Goal: Task Accomplishment & Management: Manage account settings

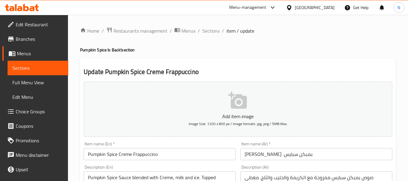
scroll to position [404, 0]
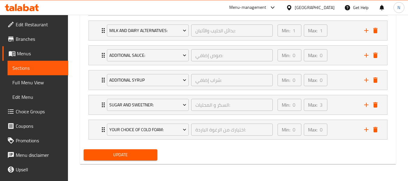
click at [148, 152] on span "Update" at bounding box center [120, 155] width 64 height 8
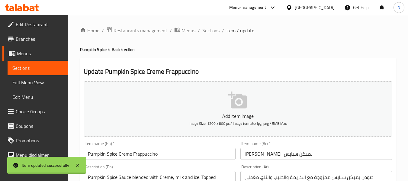
scroll to position [0, 0]
click at [212, 33] on span "Sections" at bounding box center [210, 30] width 17 height 7
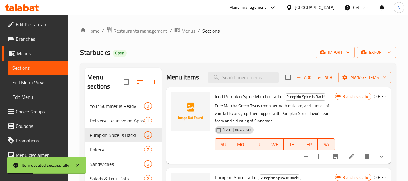
click at [46, 82] on span "Full Menu View" at bounding box center [37, 82] width 51 height 7
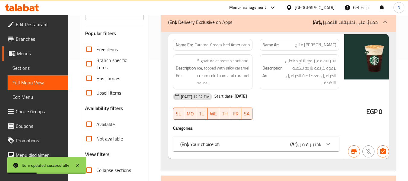
scroll to position [181, 0]
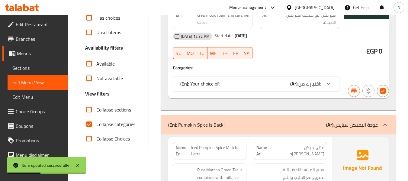
click at [119, 112] on span "Collapse sections" at bounding box center [113, 109] width 35 height 7
click at [96, 112] on input "Collapse sections" at bounding box center [89, 109] width 14 height 14
checkbox input "true"
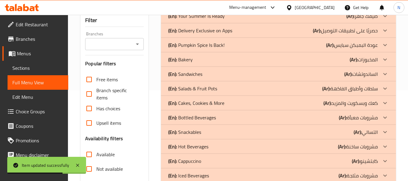
scroll to position [60, 0]
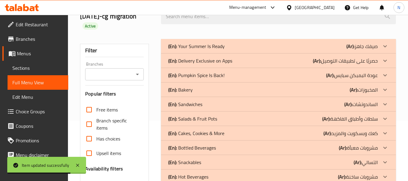
click at [196, 80] on div "(En): Pumpkin Spice Is Back! (Ar): عودة البمبكن سبايس" at bounding box center [278, 75] width 235 height 14
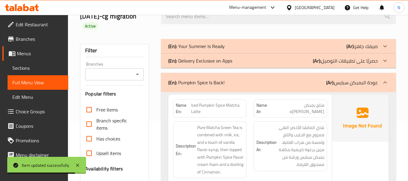
scroll to position [181, 0]
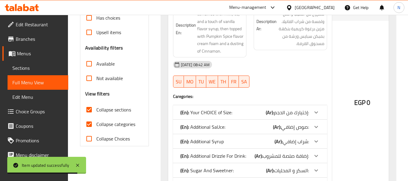
click at [129, 123] on span "Collapse categories" at bounding box center [115, 123] width 39 height 7
click at [96, 123] on input "Collapse categories" at bounding box center [89, 124] width 14 height 14
checkbox input "false"
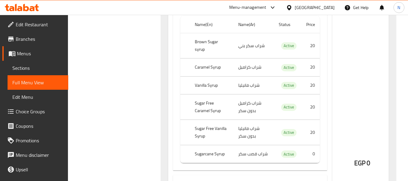
scroll to position [483, 0]
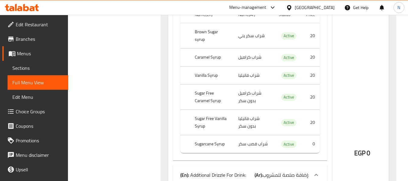
click at [203, 145] on th "Sugarcane Syrup" at bounding box center [211, 144] width 43 height 18
copy th "Sugarcane"
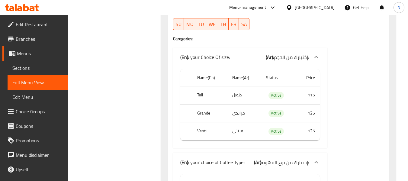
scroll to position [1177, 0]
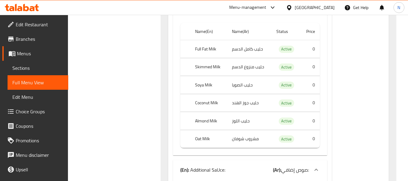
scroll to position [1478, 0]
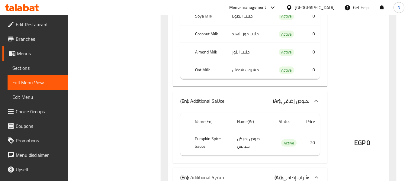
scroll to position [1539, 0]
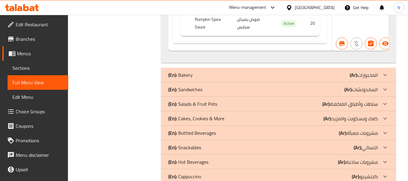
scroll to position [6124, 0]
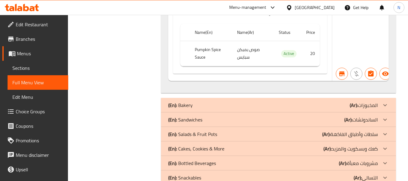
click at [28, 67] on span "Sections" at bounding box center [37, 67] width 51 height 7
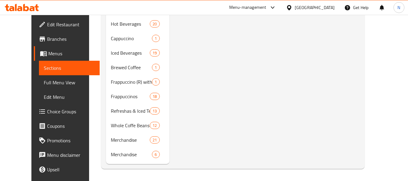
scroll to position [97, 0]
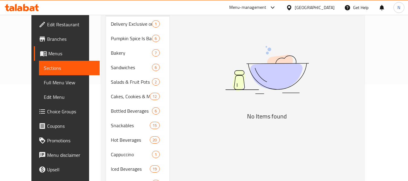
click at [37, 57] on link "Menus" at bounding box center [67, 53] width 66 height 14
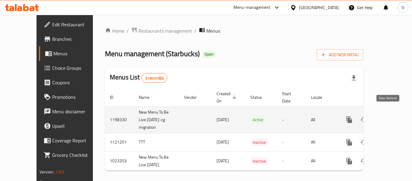
click at [391, 116] on icon "enhanced table" at bounding box center [392, 119] width 7 height 7
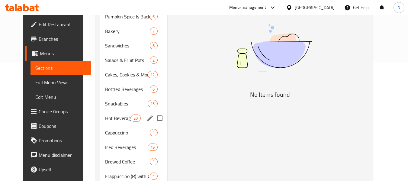
scroll to position [121, 0]
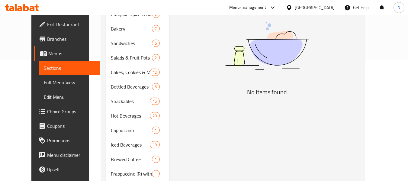
click at [61, 82] on link "Full Menu View" at bounding box center [69, 82] width 61 height 14
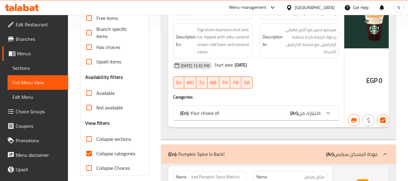
scroll to position [181, 0]
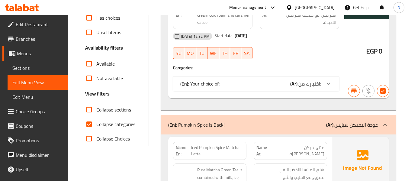
click at [114, 108] on span "Collapse sections" at bounding box center [113, 109] width 35 height 7
click at [96, 108] on input "Collapse sections" at bounding box center [89, 109] width 14 height 14
checkbox input "true"
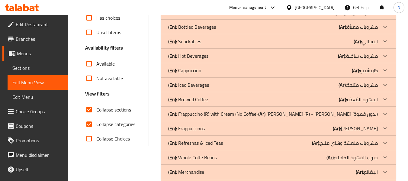
click at [127, 125] on span "Collapse categories" at bounding box center [115, 123] width 39 height 7
click at [96, 125] on input "Collapse categories" at bounding box center [89, 124] width 14 height 14
checkbox input "false"
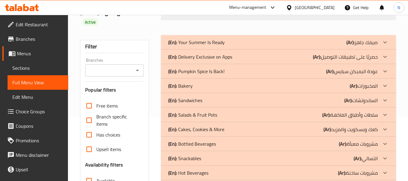
scroll to position [60, 0]
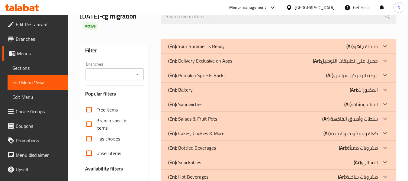
click at [212, 75] on p "(En): Pumpkin Spice Is Back!" at bounding box center [196, 74] width 56 height 7
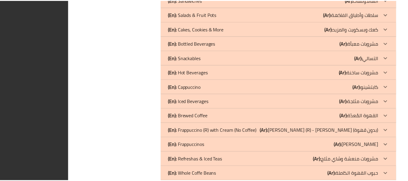
scroll to position [6262, 0]
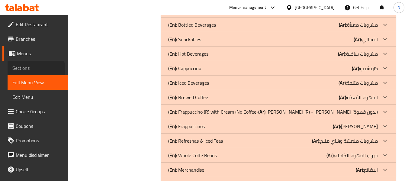
click at [34, 69] on span "Sections" at bounding box center [37, 67] width 51 height 7
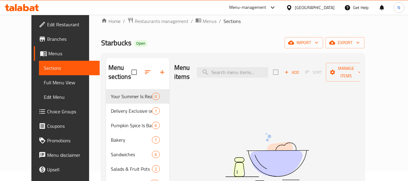
scroll to position [6, 0]
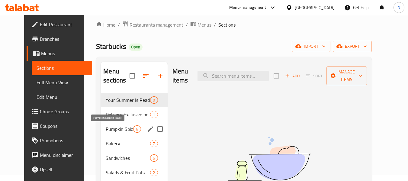
click at [110, 127] on span "Pumpkin Spice Is Back!" at bounding box center [119, 128] width 27 height 7
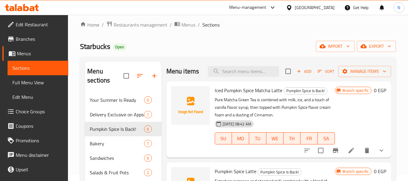
scroll to position [60, 0]
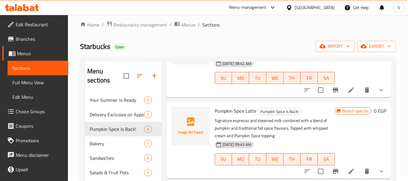
click at [27, 55] on span "Menus" at bounding box center [40, 53] width 46 height 7
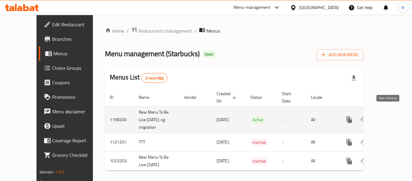
click at [391, 116] on icon "enhanced table" at bounding box center [392, 119] width 7 height 7
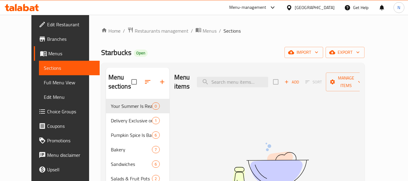
click at [49, 88] on link "Full Menu View" at bounding box center [69, 82] width 61 height 14
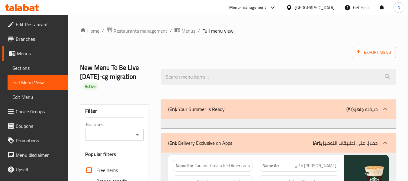
scroll to position [181, 0]
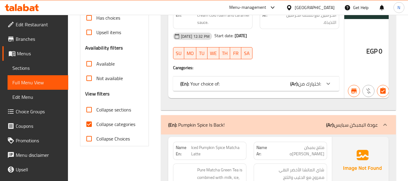
click at [115, 110] on span "Collapse sections" at bounding box center [113, 109] width 35 height 7
click at [96, 110] on input "Collapse sections" at bounding box center [89, 109] width 14 height 14
checkbox input "true"
click at [118, 128] on span "Collapse categories" at bounding box center [115, 123] width 39 height 7
click at [96, 128] on input "Collapse categories" at bounding box center [89, 124] width 14 height 14
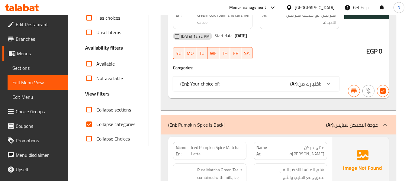
checkbox input "false"
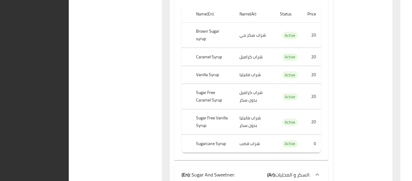
scroll to position [1842, 0]
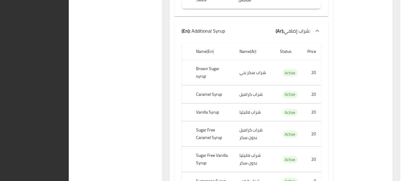
scroll to position [1630, 0]
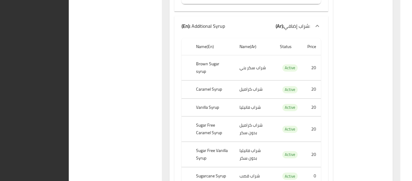
scroll to position [424, 0]
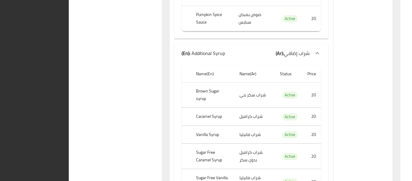
drag, startPoint x: 412, startPoint y: 43, endPoint x: 412, endPoint y: 8, distance: 34.7
drag, startPoint x: 412, startPoint y: 30, endPoint x: 412, endPoint y: 17, distance: 13.9
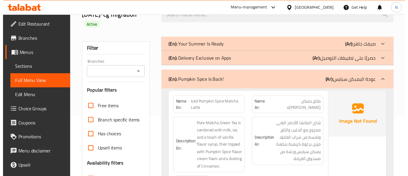
scroll to position [1842, 0]
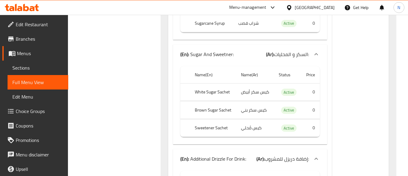
click at [42, 72] on link "Sections" at bounding box center [38, 68] width 61 height 14
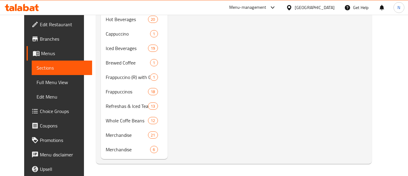
scroll to position [101, 0]
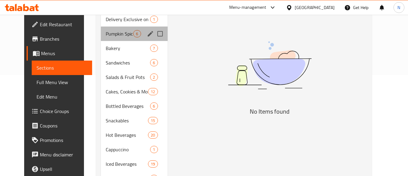
click at [118, 30] on div "Pumpkin Spice Is Back! 6" at bounding box center [134, 34] width 66 height 14
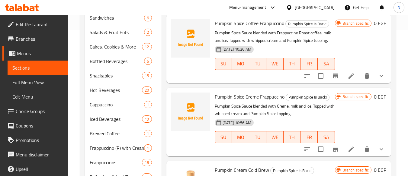
scroll to position [217, 0]
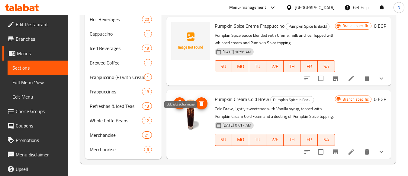
click at [185, 104] on span "upload picture" at bounding box center [179, 103] width 12 height 7
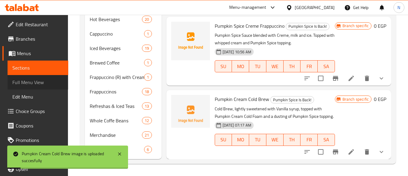
click at [45, 82] on span "Full Menu View" at bounding box center [37, 82] width 51 height 7
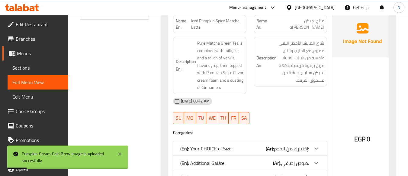
scroll to position [217, 0]
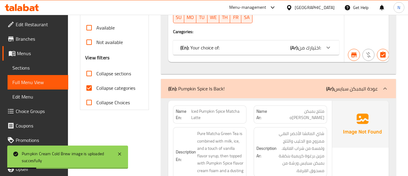
click at [113, 75] on span "Collapse sections" at bounding box center [113, 73] width 35 height 7
click at [96, 75] on input "Collapse sections" at bounding box center [89, 73] width 14 height 14
checkbox input "true"
click at [116, 95] on label "Collapse categories" at bounding box center [108, 88] width 53 height 14
click at [96, 95] on input "Collapse categories" at bounding box center [89, 88] width 14 height 14
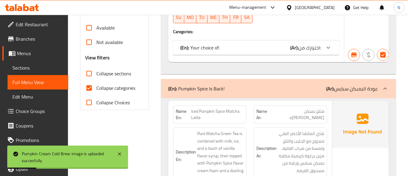
checkbox input "false"
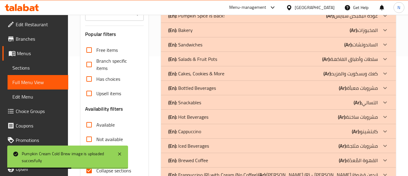
scroll to position [59, 0]
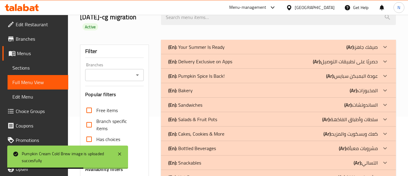
click at [213, 76] on p "(En): Pumpkin Spice Is Back!" at bounding box center [196, 75] width 56 height 7
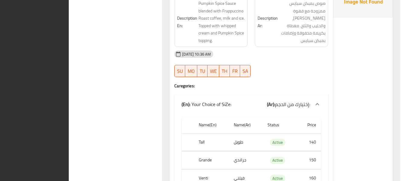
scroll to position [0, 0]
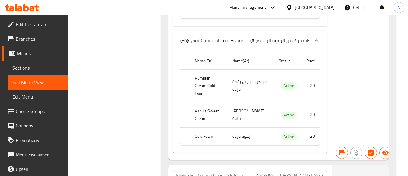
click at [37, 35] on link "Branches" at bounding box center [35, 39] width 66 height 14
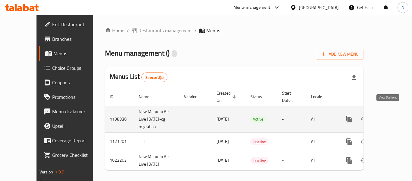
click at [391, 115] on icon "enhanced table" at bounding box center [392, 118] width 7 height 7
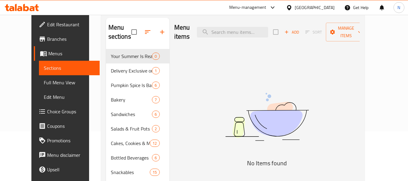
scroll to position [60, 0]
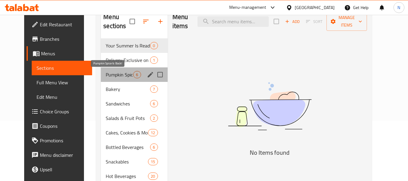
click at [106, 73] on span "Pumpkin Spice Is Back!" at bounding box center [119, 74] width 27 height 7
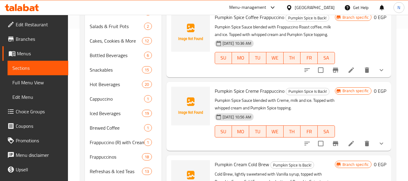
scroll to position [212, 0]
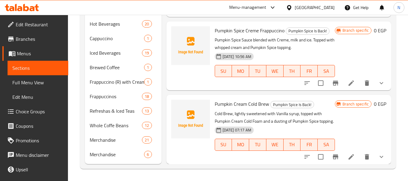
click at [352, 78] on li at bounding box center [350, 83] width 17 height 11
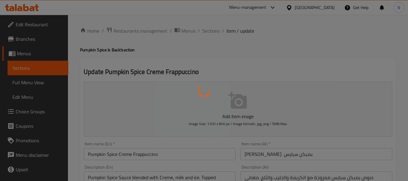
click at [214, 30] on div at bounding box center [204, 90] width 408 height 181
type input "إختيارك من الحجم:"
type input "1"
type input "إضافة دريزل للمشروب:"
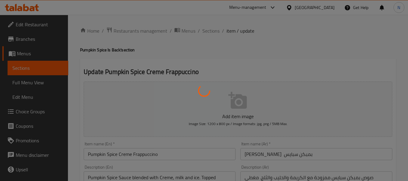
type input "0"
type input "بدائل الحليب والألبان:"
type input "1"
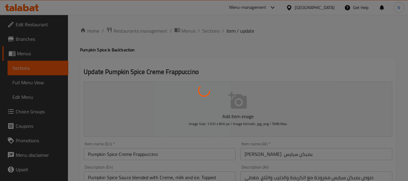
type input "صوص إضافي:"
type input "0"
type input "شراب إضافي:"
type input "0"
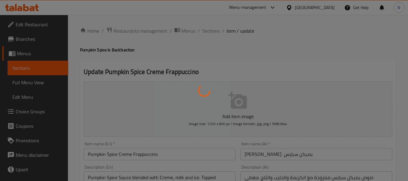
type input "0"
type input "السكر و المحليات:"
type input "0"
type input "3"
type input "اختيارك من الرغوة الباردة:"
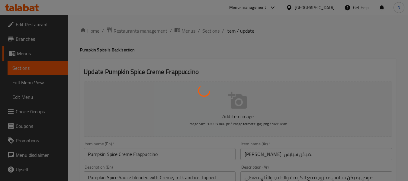
type input "0"
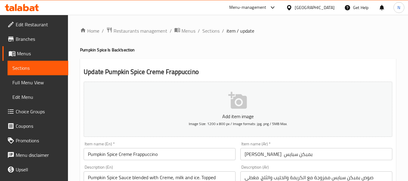
drag, startPoint x: 211, startPoint y: 28, endPoint x: 221, endPoint y: 38, distance: 14.5
click at [211, 28] on span "Sections" at bounding box center [210, 30] width 17 height 7
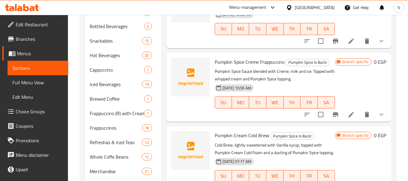
scroll to position [212, 0]
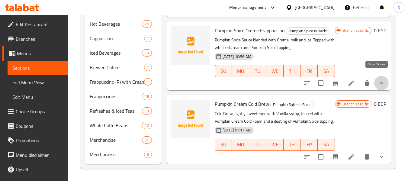
click at [379, 79] on icon "show more" at bounding box center [380, 82] width 7 height 7
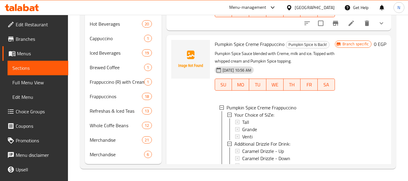
scroll to position [126, 0]
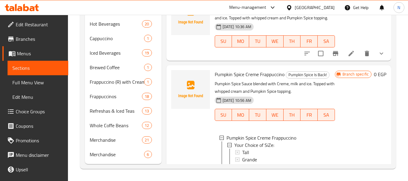
click at [377, 57] on icon "show more" at bounding box center [380, 53] width 7 height 7
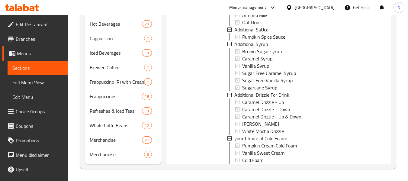
scroll to position [337, 0]
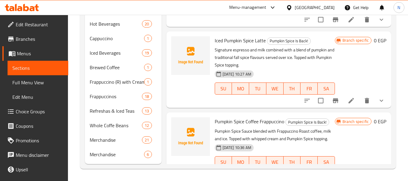
click at [380, 108] on button "show more" at bounding box center [381, 100] width 14 height 14
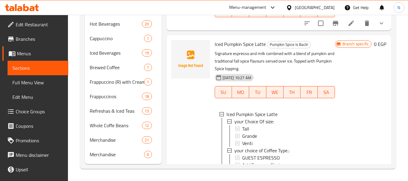
scroll to position [0, 0]
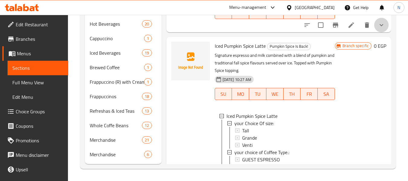
click at [380, 29] on icon "show more" at bounding box center [380, 24] width 7 height 7
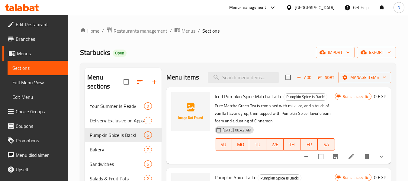
click at [323, 3] on div "[GEOGRAPHIC_DATA]" at bounding box center [310, 7] width 58 height 14
click at [294, 7] on div at bounding box center [290, 7] width 9 height 7
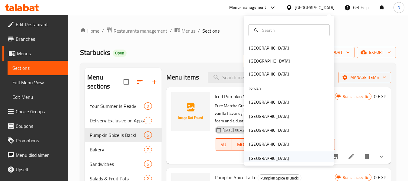
click at [271, 160] on div "United Arab Emirates" at bounding box center [269, 158] width 40 height 7
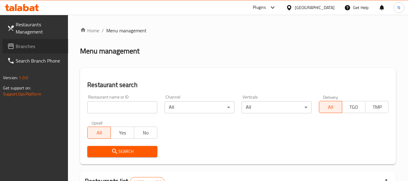
click at [46, 48] on span "Branches" at bounding box center [40, 46] width 48 height 7
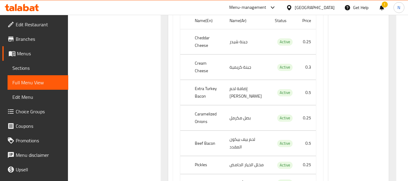
scroll to position [19411, 0]
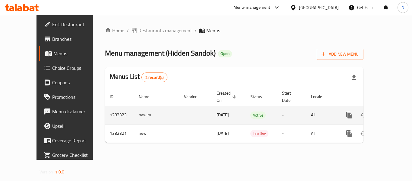
click at [389, 111] on icon "enhanced table" at bounding box center [392, 114] width 7 height 7
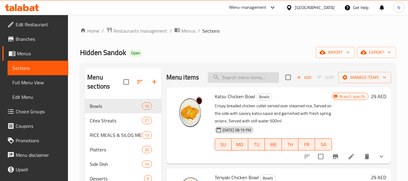
click at [257, 83] on input "search" at bounding box center [243, 77] width 71 height 11
paste input "Sweet Bagoong"
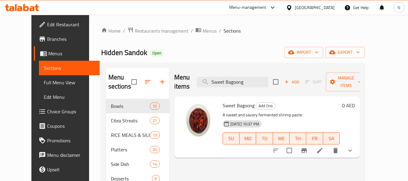
type input "Sweet Bagoong"
click at [350, 148] on div at bounding box center [312, 150] width 89 height 14
click at [322, 148] on icon at bounding box center [319, 150] width 5 height 5
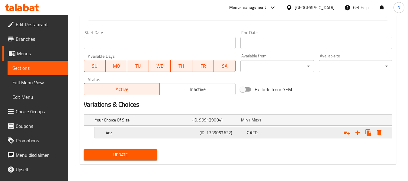
click at [151, 136] on div "4oz" at bounding box center [151, 132] width 94 height 8
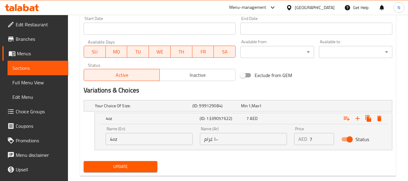
scroll to position [276, 0]
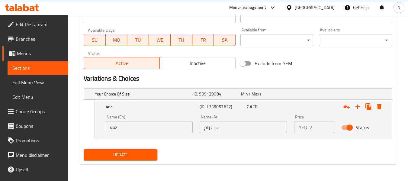
click at [229, 126] on input "١٠٠ غرام" at bounding box center [243, 127] width 87 height 12
type input "4 أونص"
click at [156, 151] on button "Update" at bounding box center [120, 154] width 73 height 11
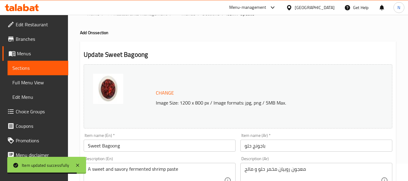
scroll to position [0, 0]
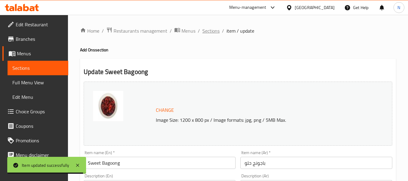
click at [211, 33] on span "Sections" at bounding box center [210, 30] width 17 height 7
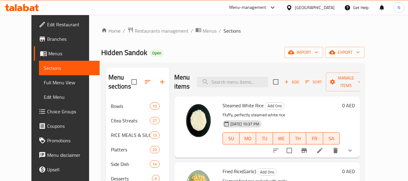
click at [313, 7] on div "United Arab Emirates" at bounding box center [314, 7] width 40 height 7
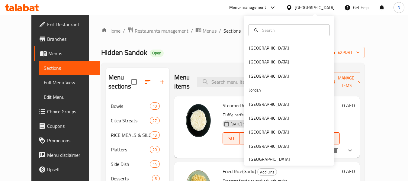
click at [259, 8] on div "Menu-management" at bounding box center [247, 7] width 37 height 7
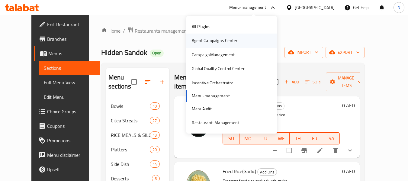
click at [219, 42] on div "Agent Campaigns Center" at bounding box center [215, 40] width 46 height 7
